Goal: Find specific page/section: Find specific page/section

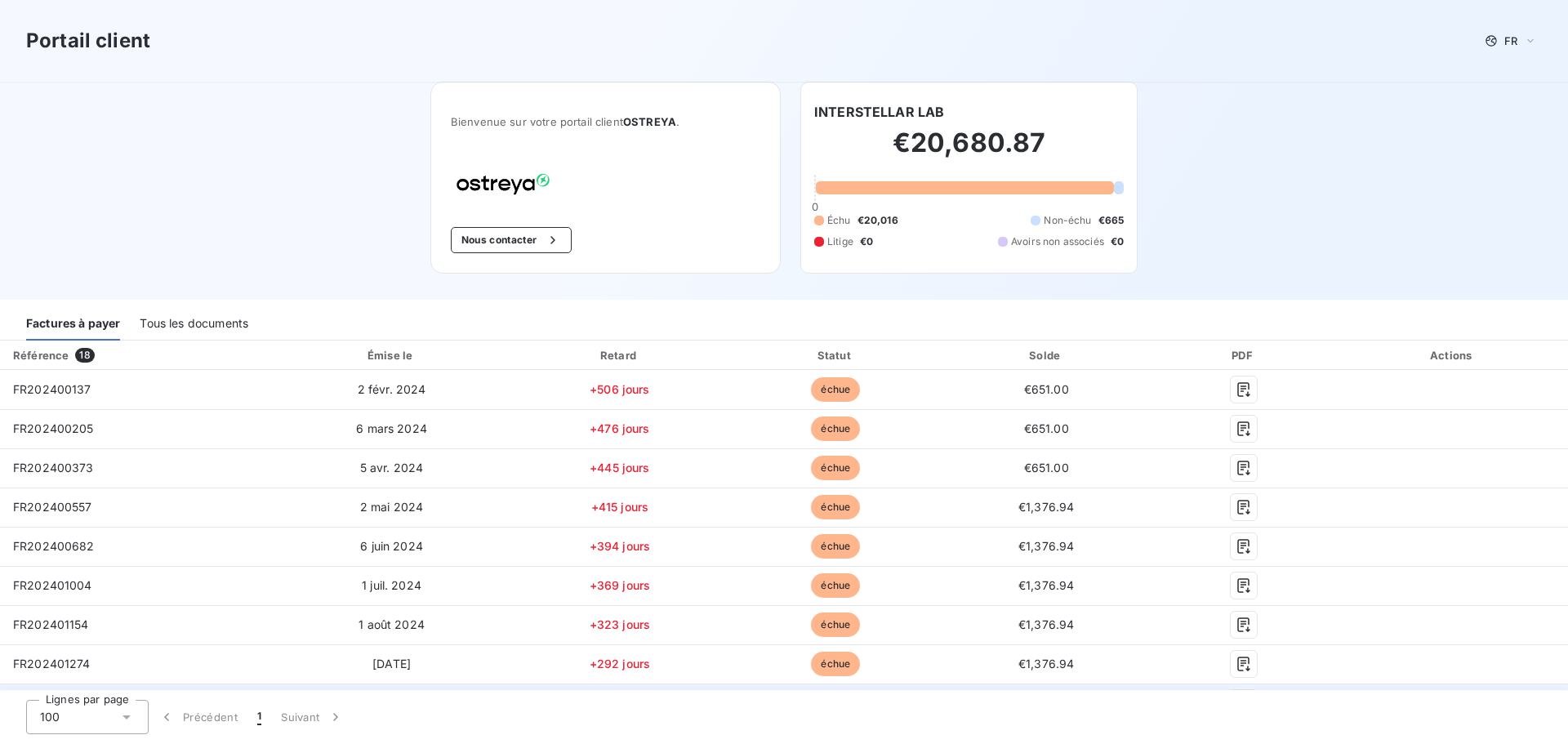
scroll to position [81, 0]
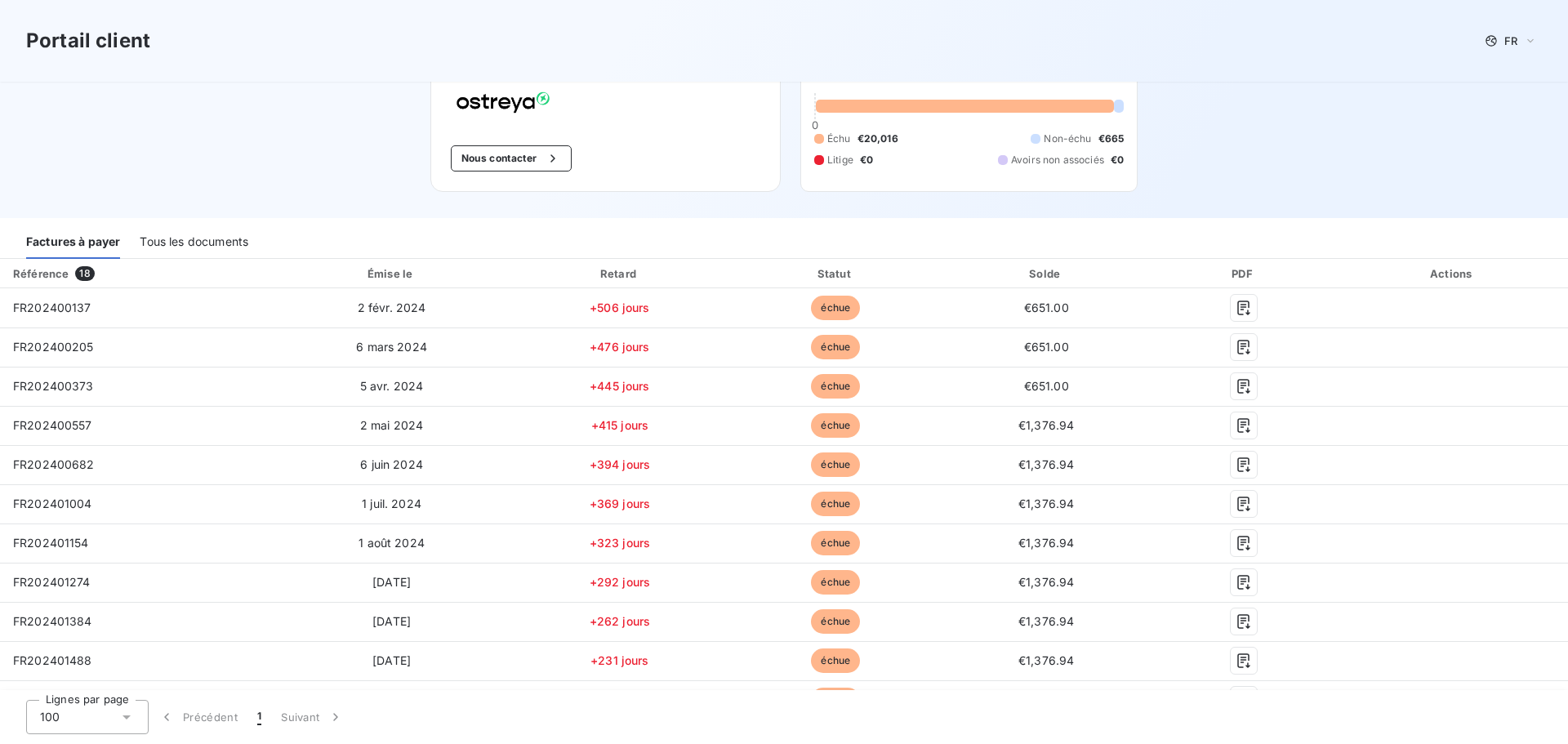
click at [200, 236] on div "Tous les documents" at bounding box center [194, 242] width 109 height 34
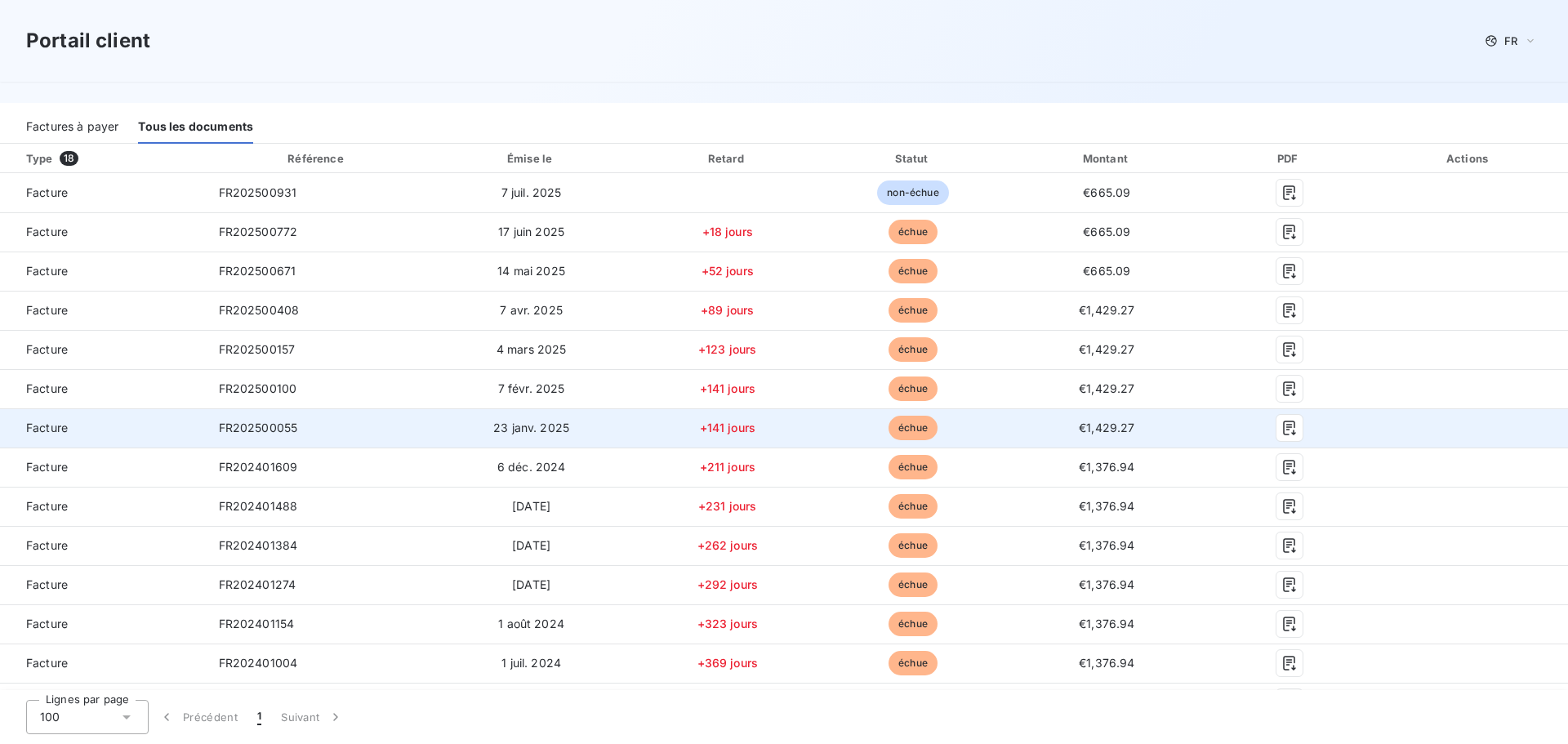
scroll to position [33, 0]
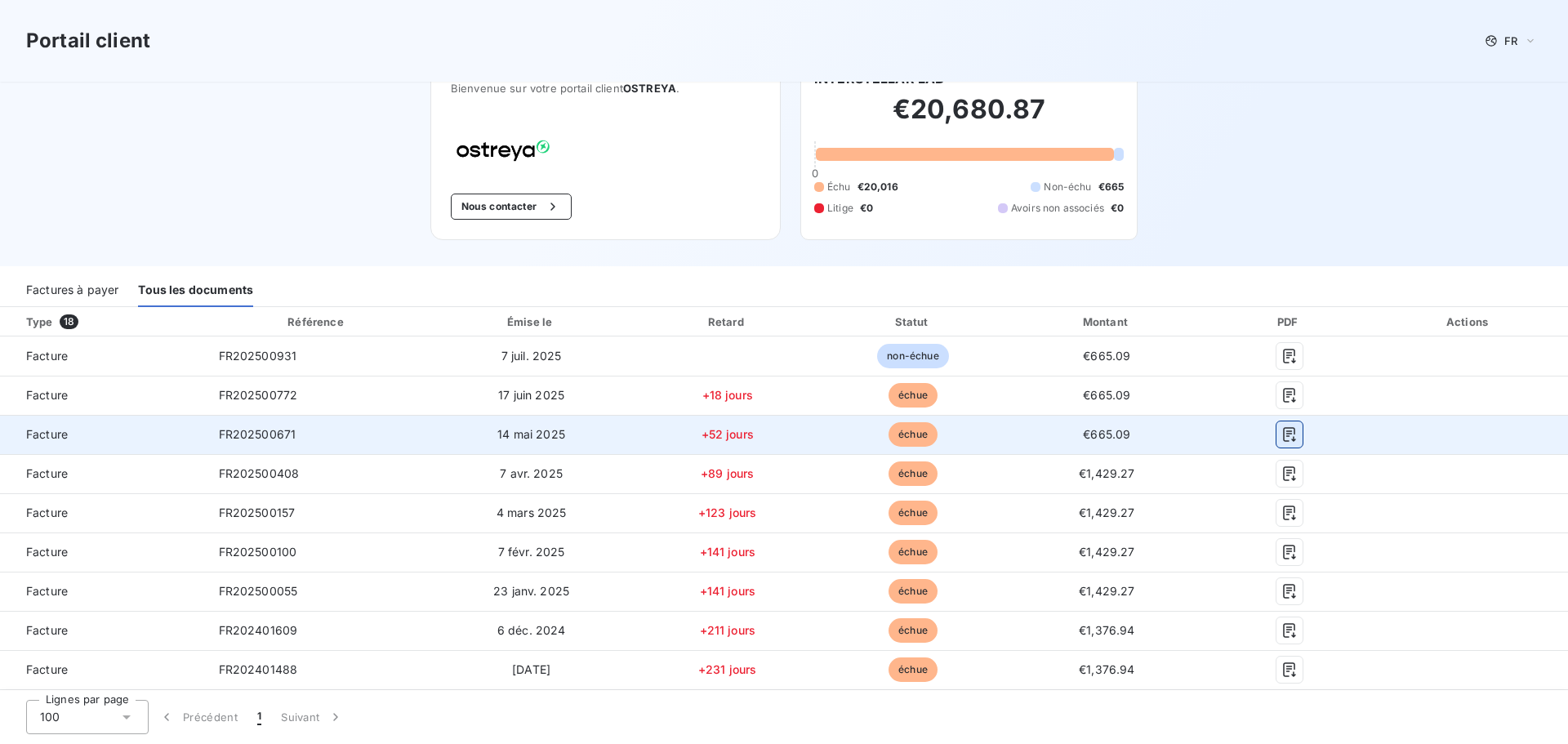
click at [1282, 438] on icon "button" at bounding box center [1290, 435] width 16 height 16
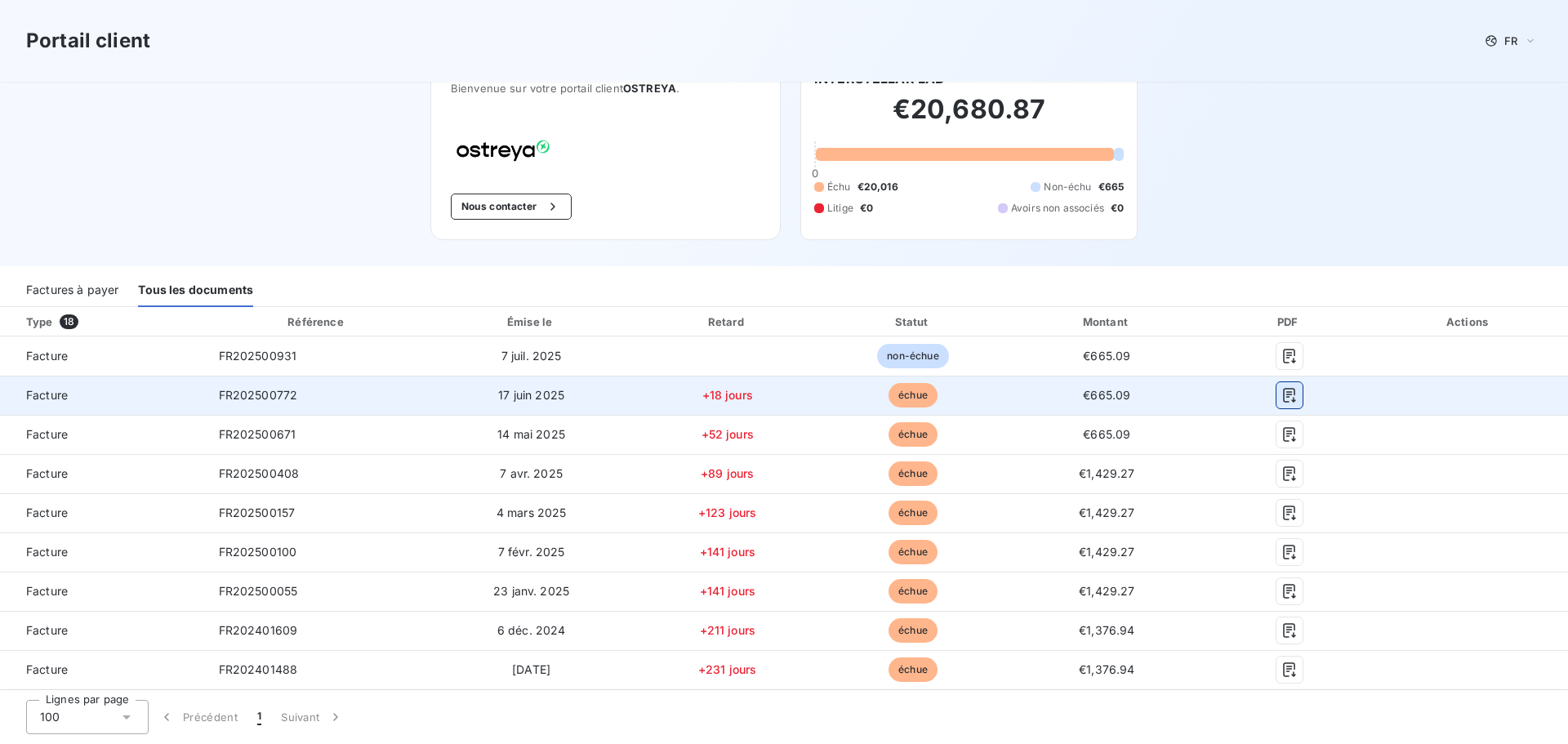
click at [1282, 398] on icon "button" at bounding box center [1290, 395] width 16 height 16
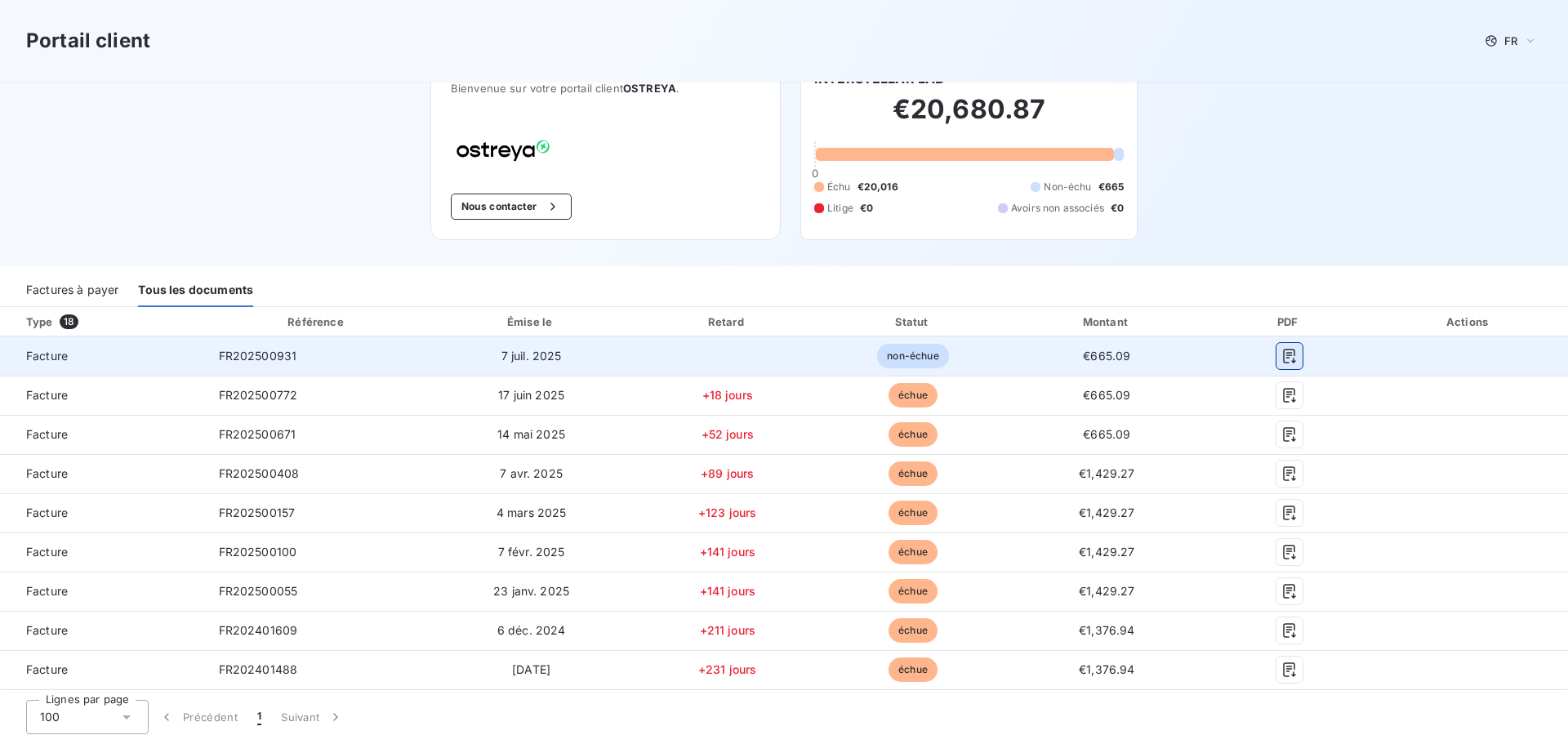
click at [1284, 358] on icon "button" at bounding box center [1290, 356] width 12 height 15
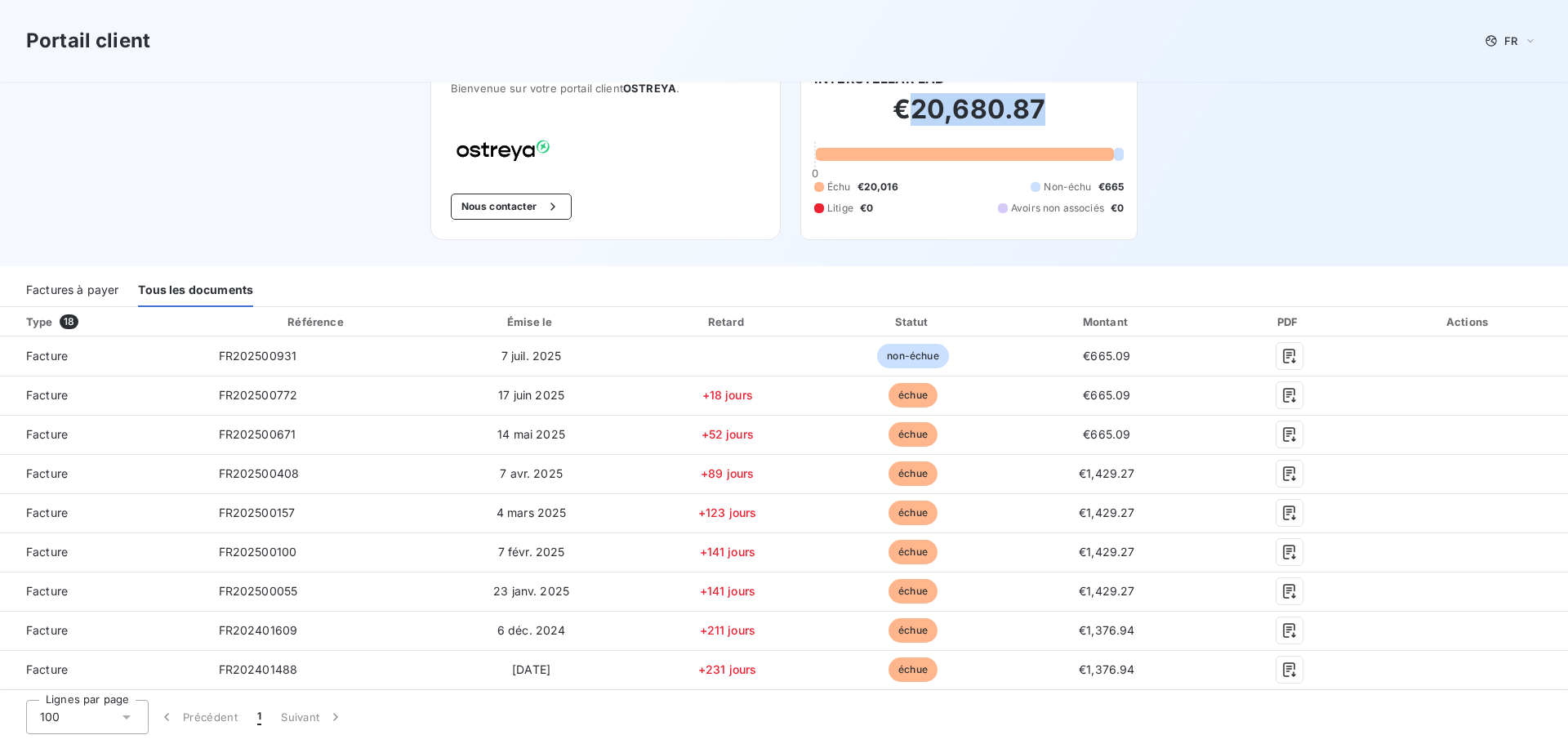
drag, startPoint x: 1035, startPoint y: 110, endPoint x: 896, endPoint y: 114, distance: 139.1
click at [896, 114] on h2 "€20,680.87" at bounding box center [968, 117] width 309 height 49
click at [1104, 114] on h2 "€20,680.87" at bounding box center [968, 117] width 309 height 49
drag, startPoint x: 1040, startPoint y: 110, endPoint x: 888, endPoint y: 111, distance: 152.0
click at [888, 111] on h2 "€20,680.87" at bounding box center [968, 117] width 309 height 49
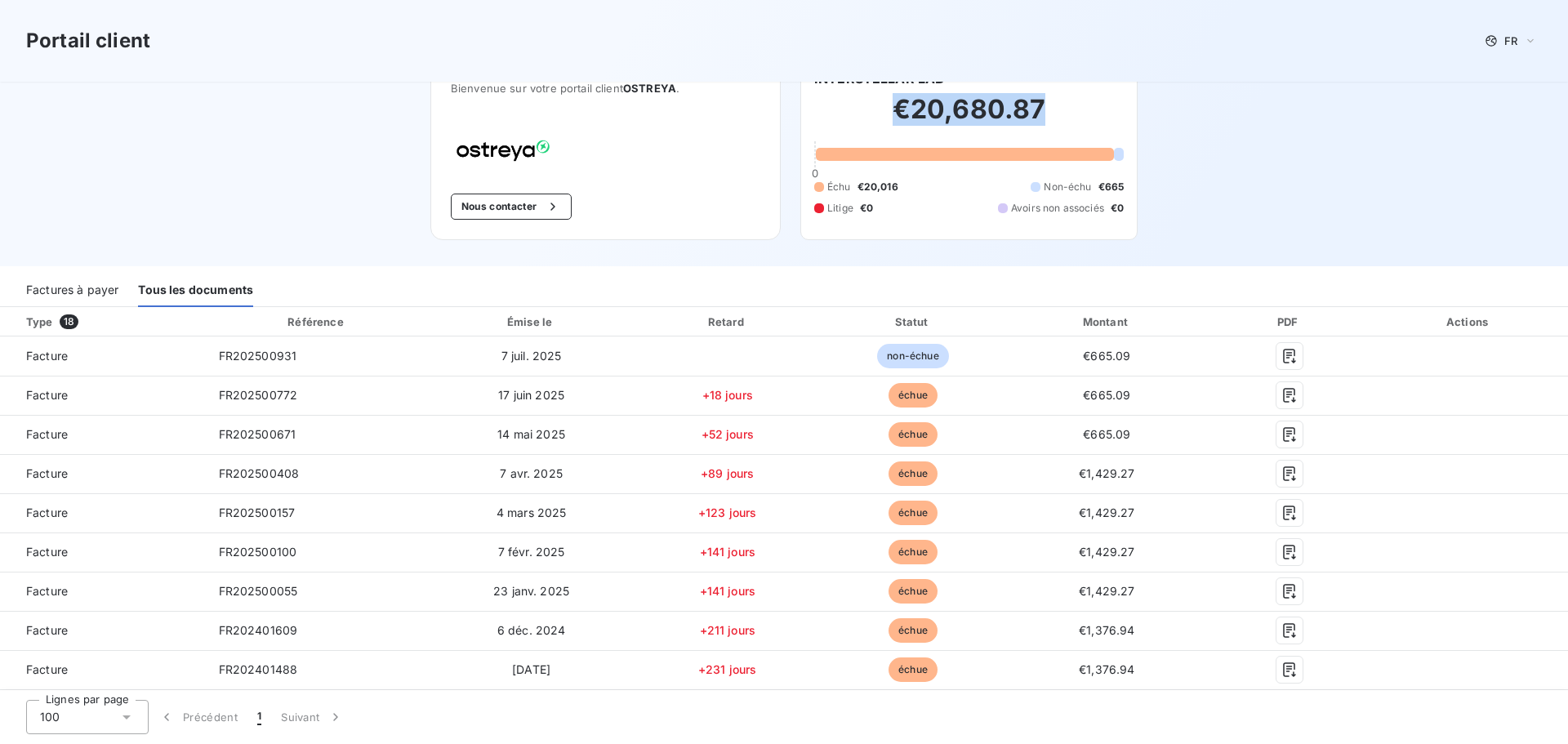
copy h2 "€20,680.87"
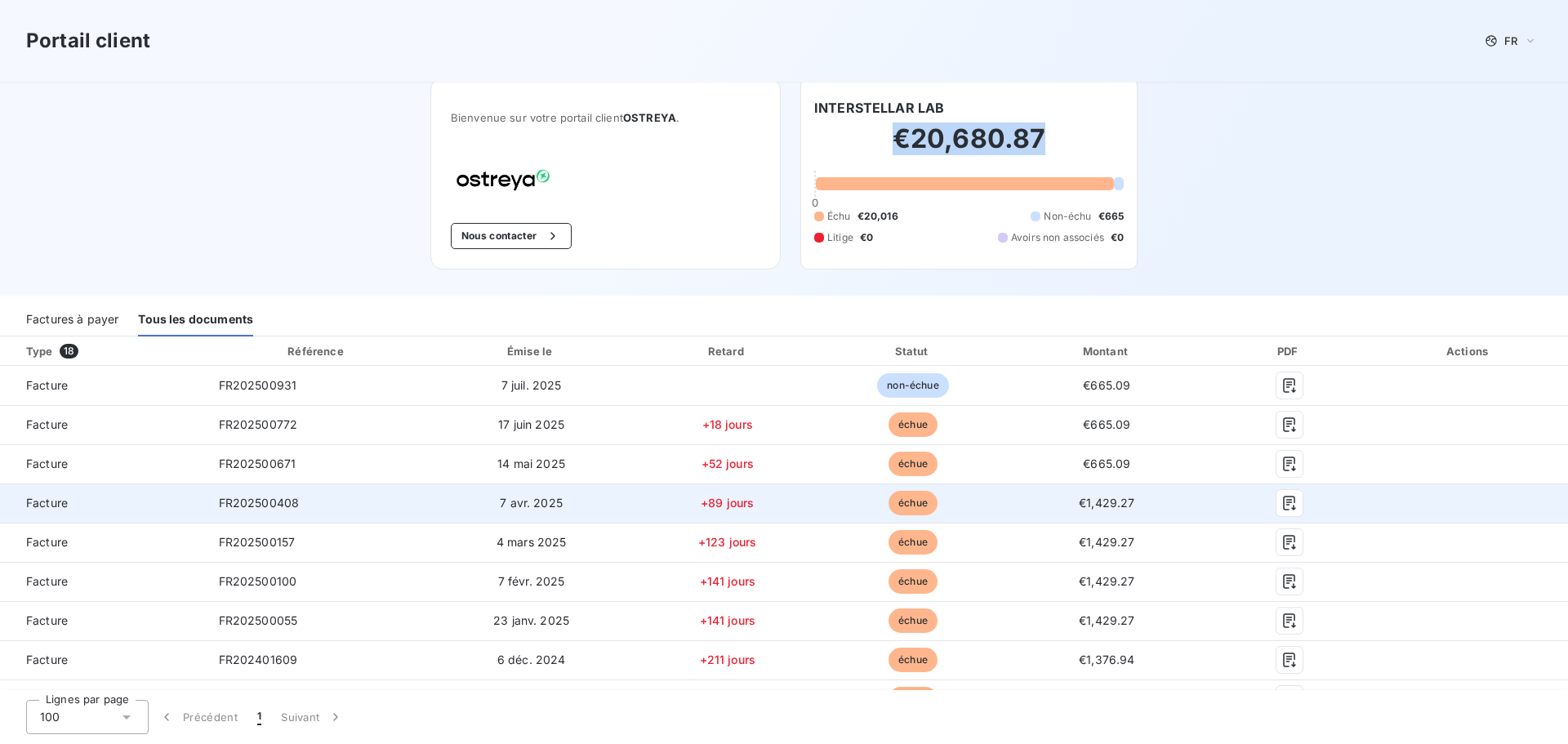
scroll to position [0, 0]
